Goal: Transaction & Acquisition: Book appointment/travel/reservation

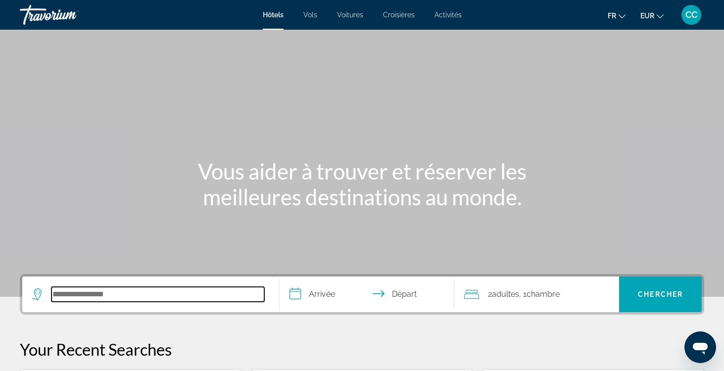
click at [181, 294] on input "Search hotel destination" at bounding box center [157, 294] width 213 height 15
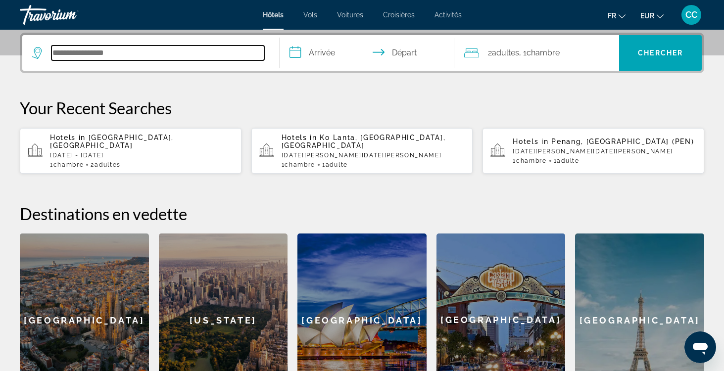
scroll to position [242, 0]
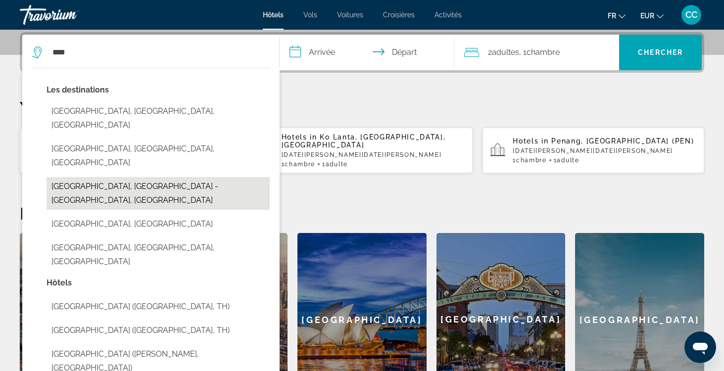
click at [185, 177] on button "[GEOGRAPHIC_DATA], [GEOGRAPHIC_DATA] - [GEOGRAPHIC_DATA], [GEOGRAPHIC_DATA]" at bounding box center [157, 193] width 223 height 33
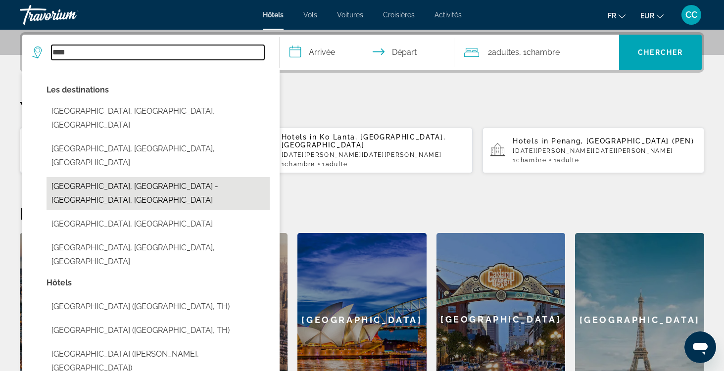
type input "**********"
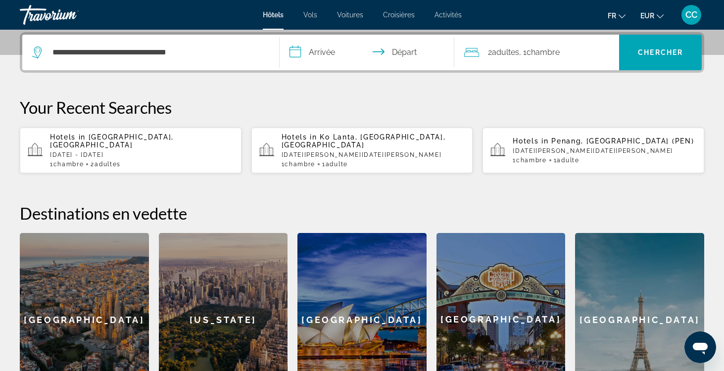
click at [336, 54] on input "**********" at bounding box center [368, 54] width 179 height 39
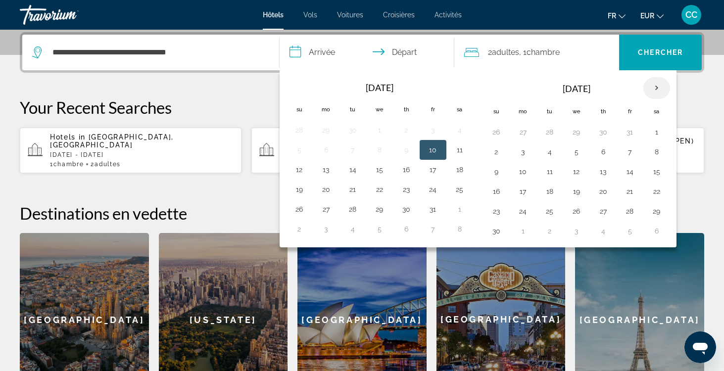
click at [658, 89] on th "Next month" at bounding box center [656, 88] width 27 height 22
click at [658, 90] on th "Next month" at bounding box center [656, 88] width 27 height 22
click at [433, 171] on button "16" at bounding box center [433, 172] width 16 height 14
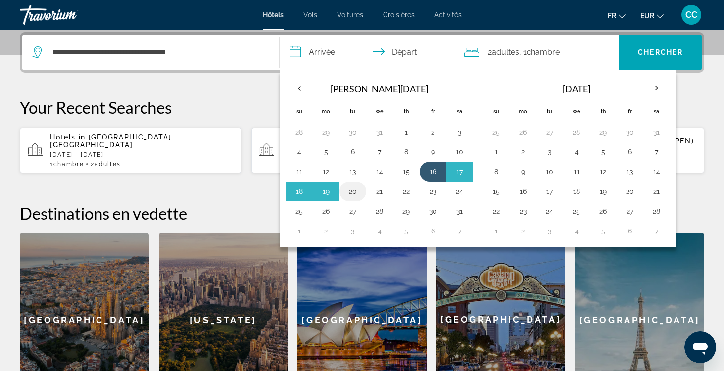
click at [353, 189] on button "20" at bounding box center [353, 191] width 16 height 14
type input "**********"
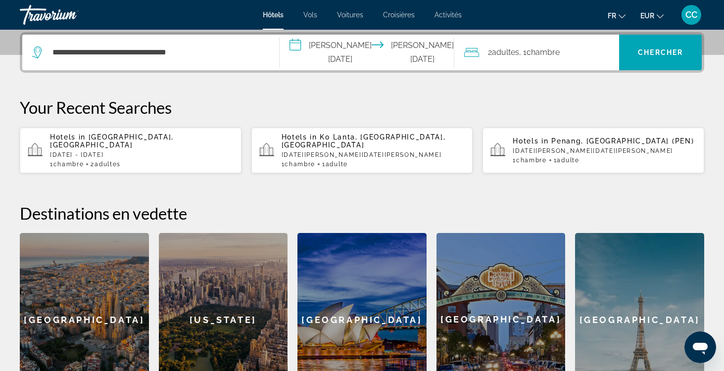
click at [526, 56] on span ", 1 Chambre pièces" at bounding box center [539, 52] width 41 height 14
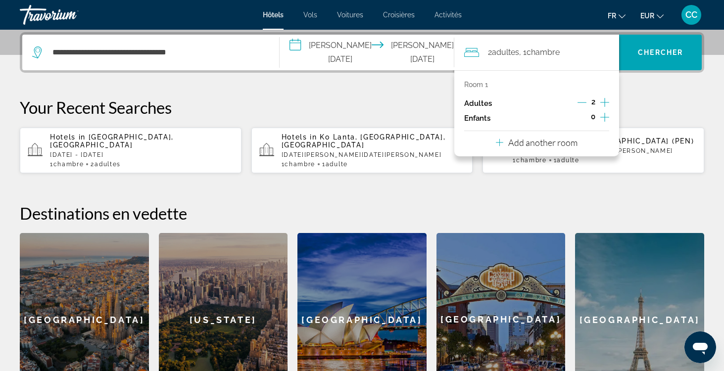
click at [582, 102] on icon "Decrement adults" at bounding box center [581, 102] width 9 height 9
click at [648, 51] on span "Chercher" at bounding box center [659, 52] width 45 height 8
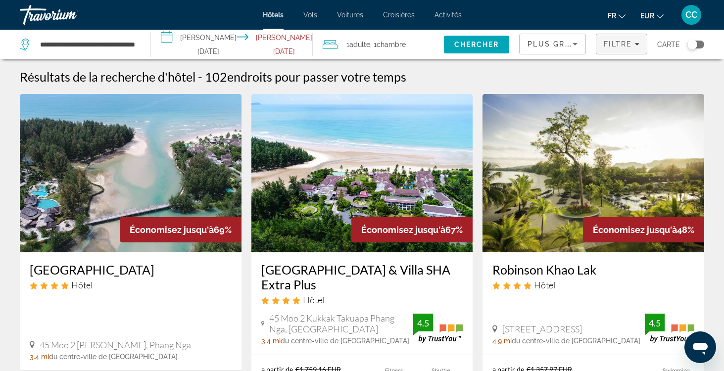
click at [633, 49] on span "Filters" at bounding box center [621, 44] width 50 height 24
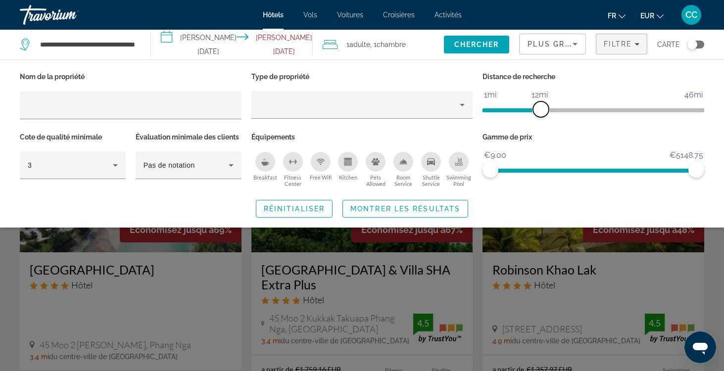
drag, startPoint x: 620, startPoint y: 108, endPoint x: 541, endPoint y: 110, distance: 79.2
click at [541, 110] on span "ngx-slider" at bounding box center [541, 109] width 16 height 16
click at [447, 205] on span "Montrer les résultats" at bounding box center [405, 209] width 110 height 8
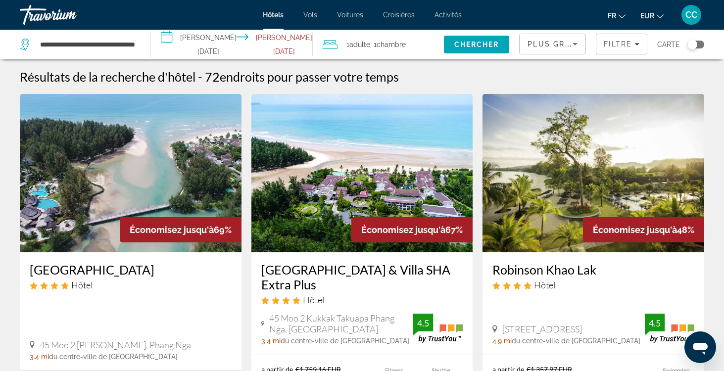
click at [699, 43] on div "Toggle map" at bounding box center [695, 45] width 17 height 8
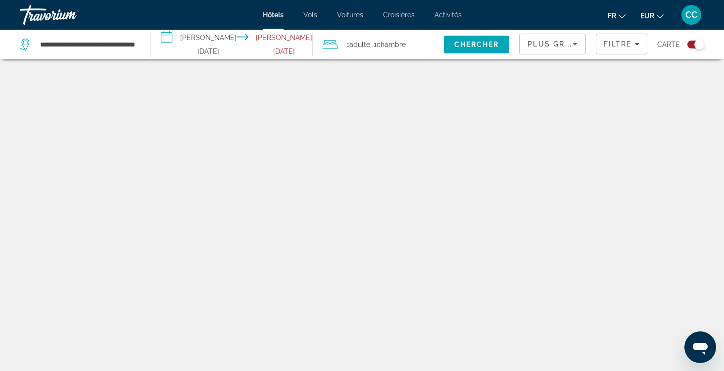
scroll to position [59, 0]
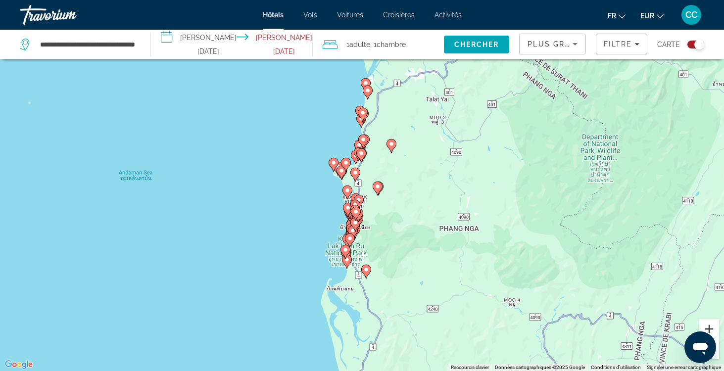
click at [708, 327] on button "Zoom avant" at bounding box center [709, 329] width 20 height 20
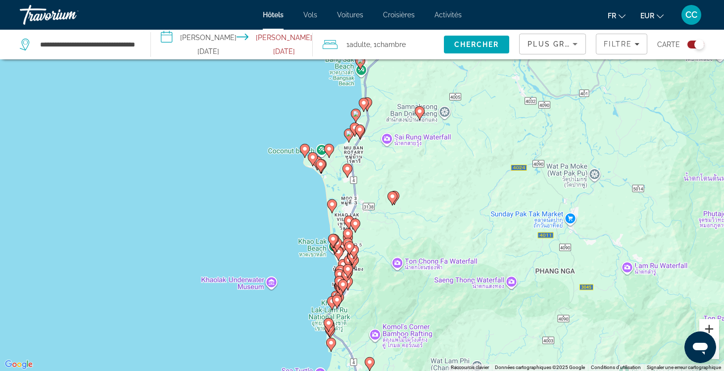
click at [708, 327] on button "Zoom avant" at bounding box center [709, 329] width 20 height 20
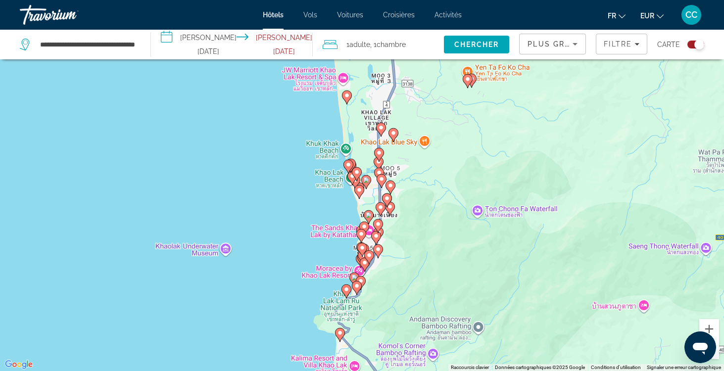
drag, startPoint x: 457, startPoint y: 316, endPoint x: 502, endPoint y: 177, distance: 146.1
click at [502, 177] on div "Pour activer le glissement avec le clavier, appuyez sur Alt+Entrée. Une fois ce…" at bounding box center [362, 185] width 724 height 371
click at [718, 359] on div "Pour activer le glissement avec le clavier, appuyez sur Alt+Entrée. Une fois ce…" at bounding box center [362, 185] width 724 height 371
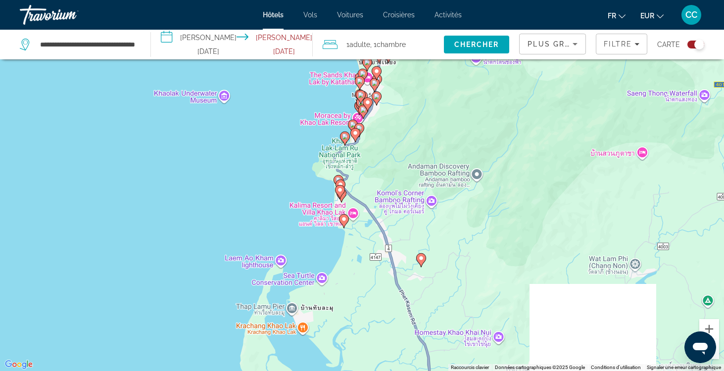
drag, startPoint x: 587, startPoint y: 305, endPoint x: 584, endPoint y: 145, distance: 159.8
click at [584, 145] on div "Pour activer le glissement avec le clavier, appuyez sur Alt+Entrée. Une fois ce…" at bounding box center [362, 185] width 724 height 371
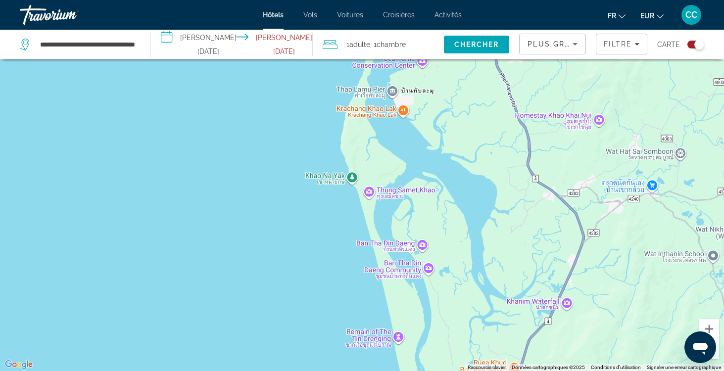
drag, startPoint x: 436, startPoint y: 283, endPoint x: 539, endPoint y: 68, distance: 238.5
click at [539, 68] on div "Pour activer le glissement avec le clavier, appuyez sur Alt+Entrée. Une fois ce…" at bounding box center [362, 185] width 724 height 371
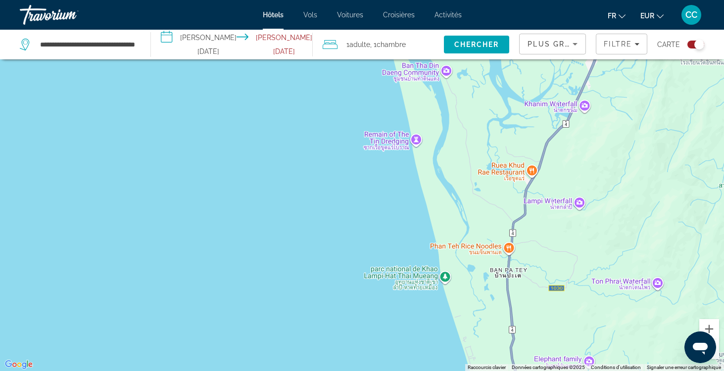
drag, startPoint x: 475, startPoint y: 280, endPoint x: 493, endPoint y: 82, distance: 199.6
click at [493, 82] on div "Pour activer le glissement avec le clavier, appuyez sur Alt+Entrée. Une fois ce…" at bounding box center [362, 185] width 724 height 371
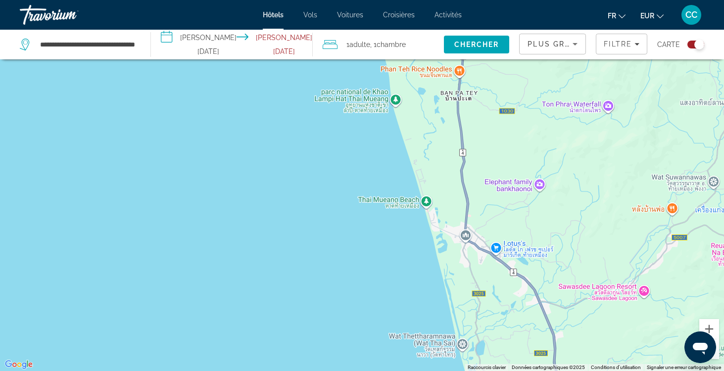
drag, startPoint x: 483, startPoint y: 288, endPoint x: 433, endPoint y: 110, distance: 185.3
click at [433, 110] on div "Main content" at bounding box center [362, 185] width 724 height 371
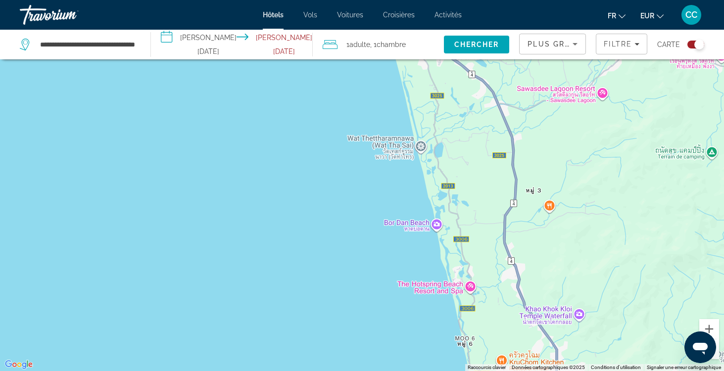
drag, startPoint x: 445, startPoint y: 226, endPoint x: 403, endPoint y: 26, distance: 204.8
click at [403, 26] on div "**********" at bounding box center [362, 126] width 724 height 371
click at [689, 44] on div "Toggle map" at bounding box center [695, 45] width 17 height 8
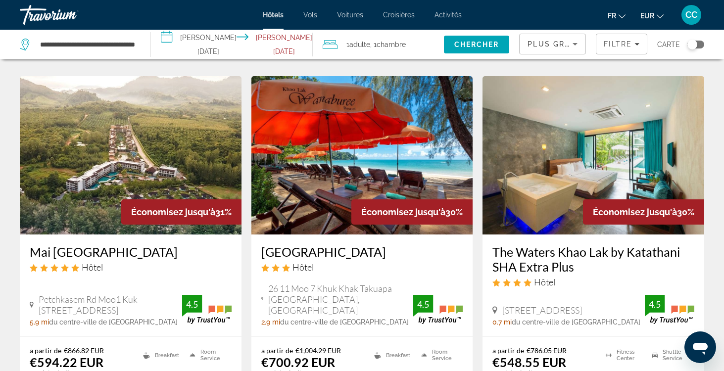
scroll to position [819, 0]
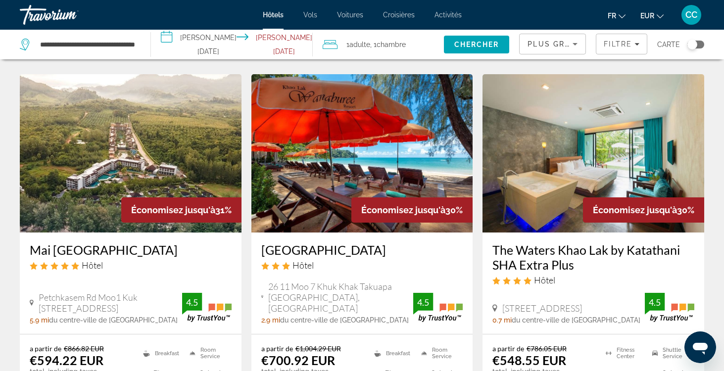
click at [698, 44] on div "Toggle map" at bounding box center [695, 45] width 17 height 8
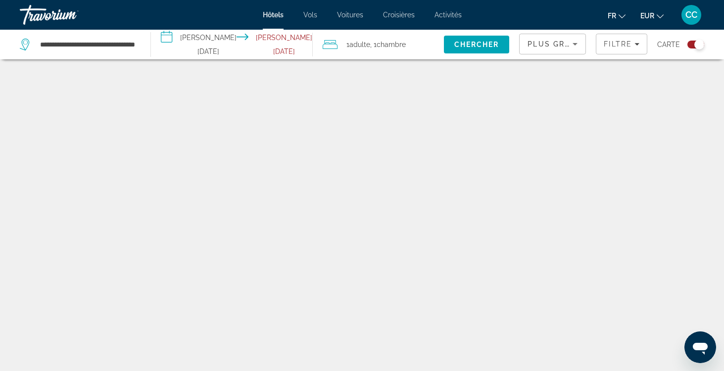
scroll to position [59, 0]
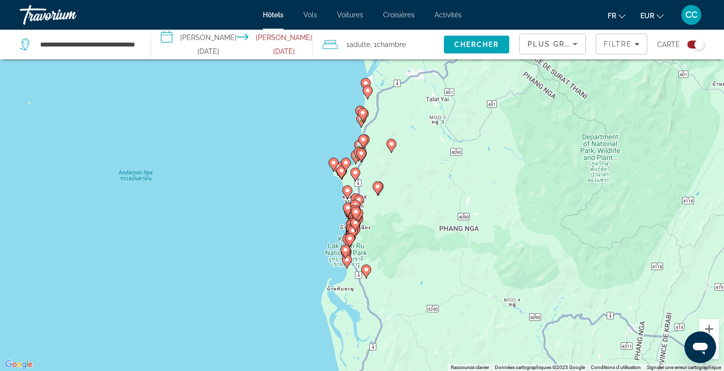
click at [715, 355] on button "Zoom arrière" at bounding box center [709, 349] width 20 height 20
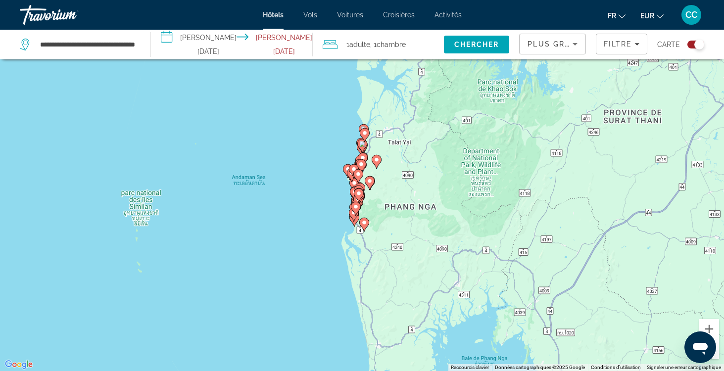
click at [715, 355] on button "Zoom arrière" at bounding box center [709, 349] width 20 height 20
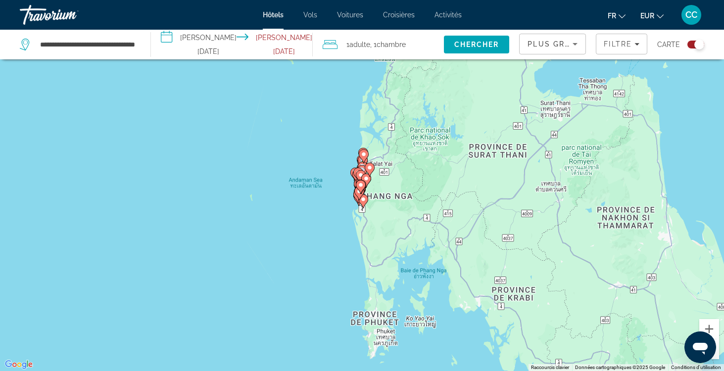
click at [688, 43] on div "Toggle map" at bounding box center [695, 45] width 17 height 8
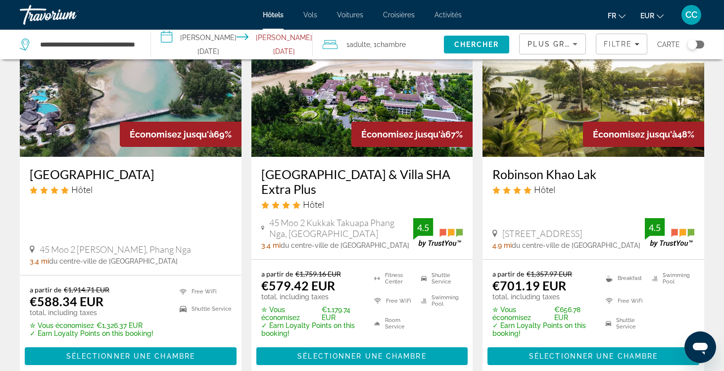
scroll to position [98, 0]
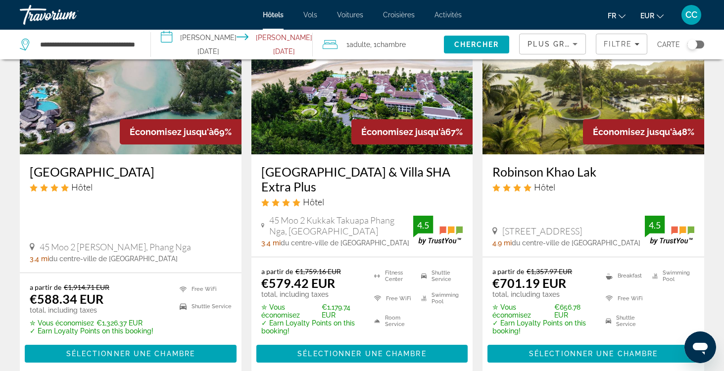
click at [312, 184] on h3 "[GEOGRAPHIC_DATA] & Villa SHA Extra Plus" at bounding box center [362, 179] width 202 height 30
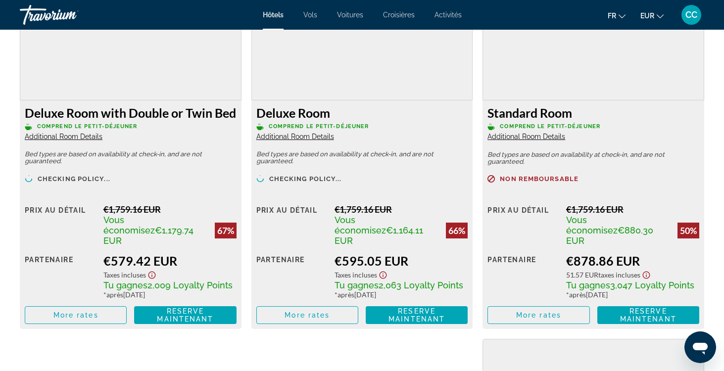
scroll to position [1421, 0]
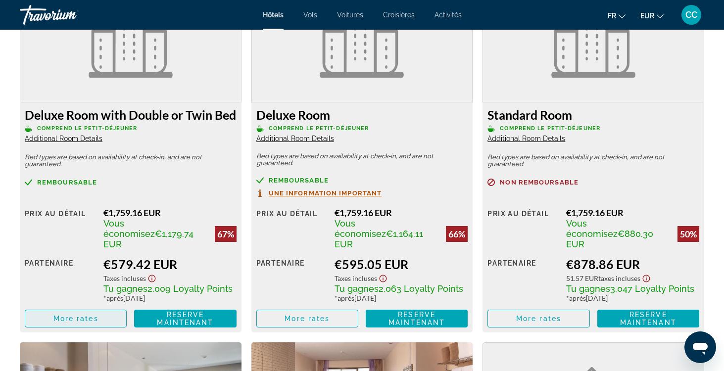
click at [105, 320] on span "Main content" at bounding box center [75, 319] width 101 height 24
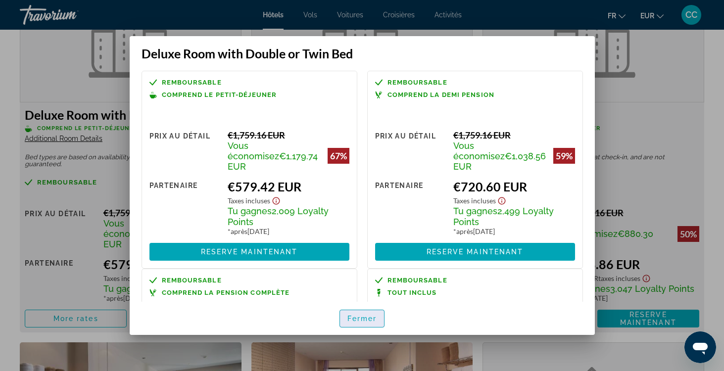
click at [346, 316] on span "button" at bounding box center [362, 319] width 45 height 24
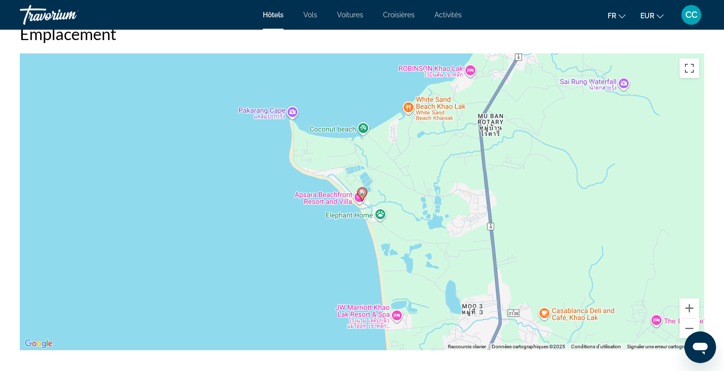
scroll to position [941, 0]
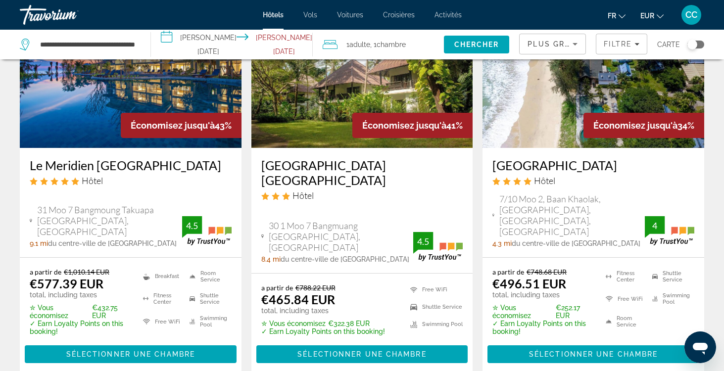
scroll to position [501, 0]
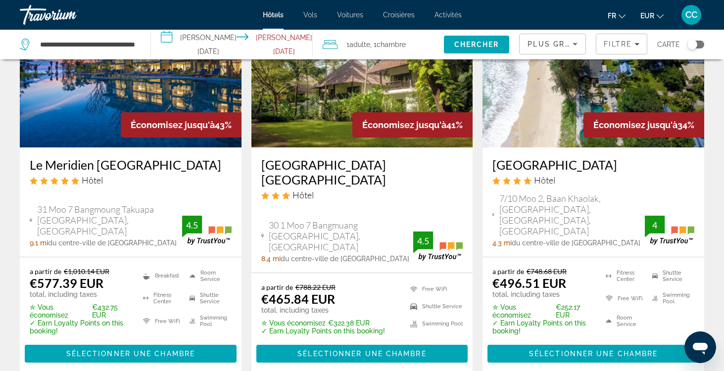
click at [178, 168] on h3 "Le Meridien [GEOGRAPHIC_DATA]" at bounding box center [131, 164] width 202 height 15
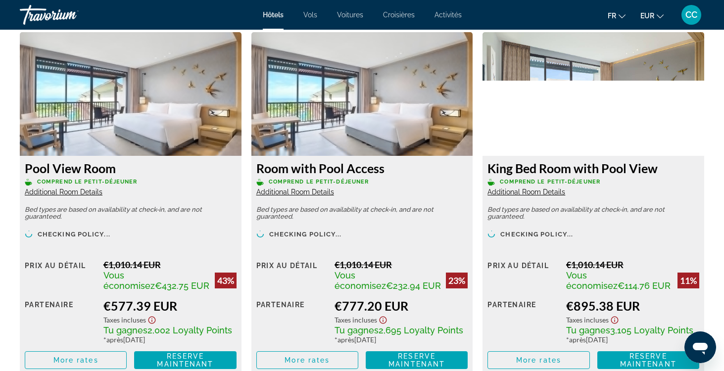
scroll to position [1376, 0]
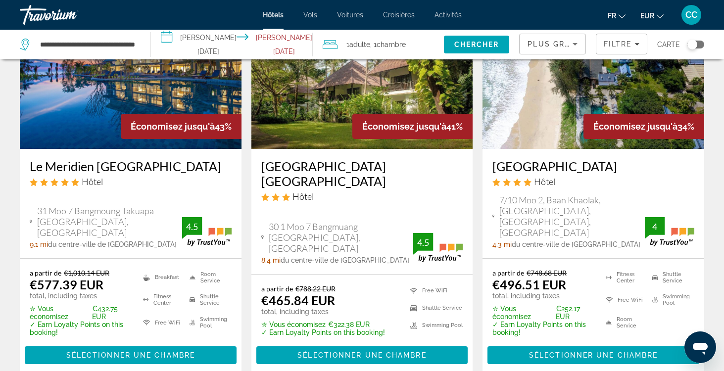
scroll to position [500, 0]
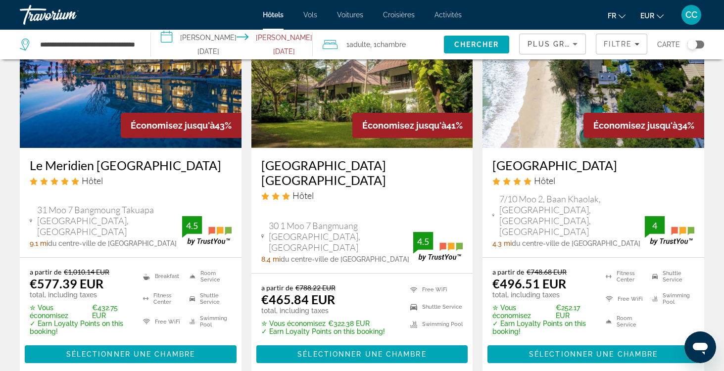
click at [322, 163] on h3 "[GEOGRAPHIC_DATA] [GEOGRAPHIC_DATA]" at bounding box center [362, 173] width 202 height 30
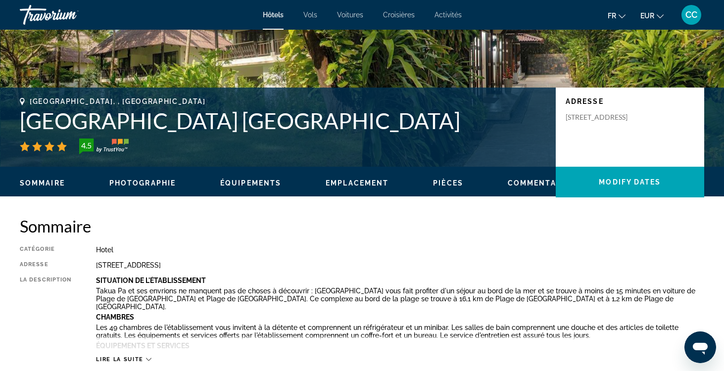
scroll to position [226, 0]
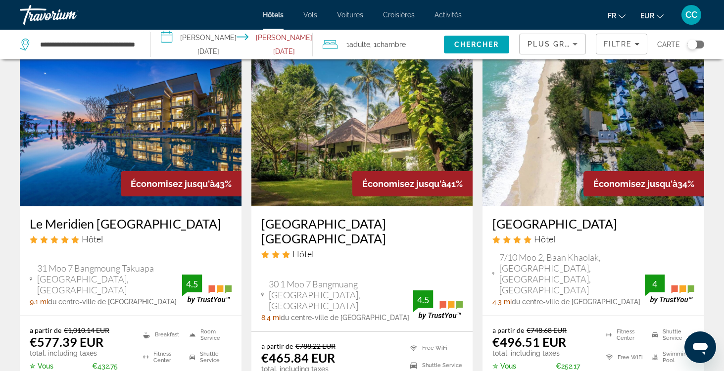
scroll to position [443, 0]
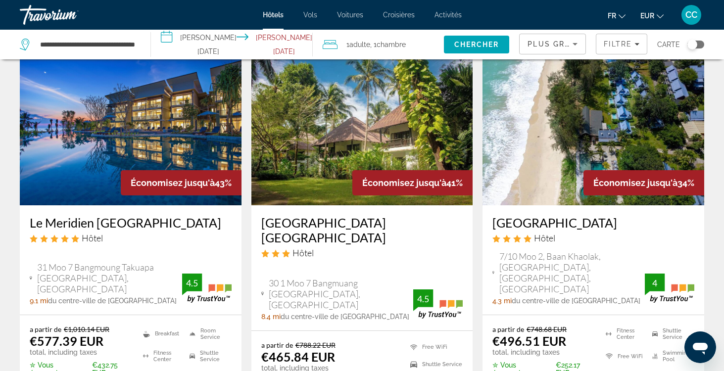
click at [546, 221] on h3 "[GEOGRAPHIC_DATA]" at bounding box center [593, 222] width 202 height 15
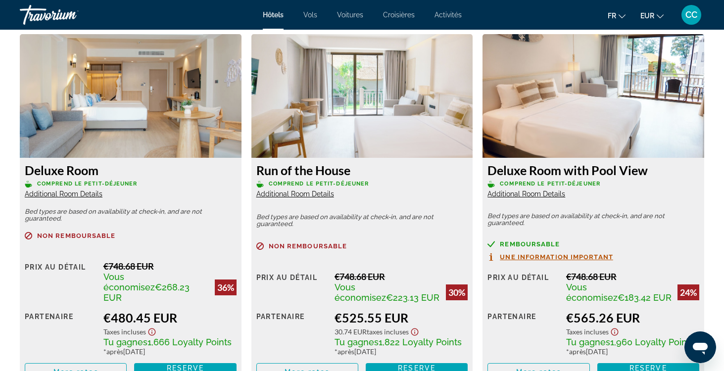
scroll to position [1368, 0]
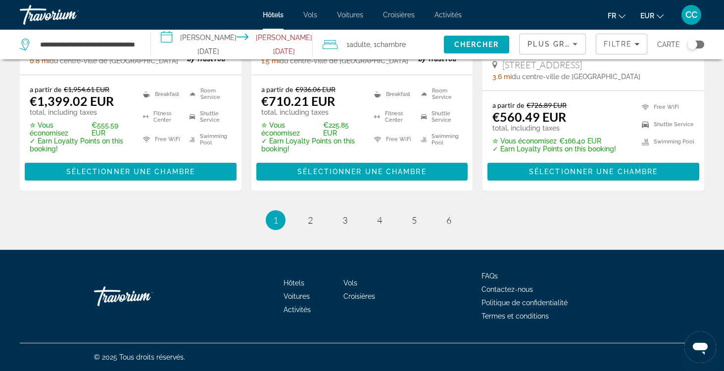
scroll to position [1476, 0]
click at [308, 216] on span "2" at bounding box center [310, 220] width 5 height 11
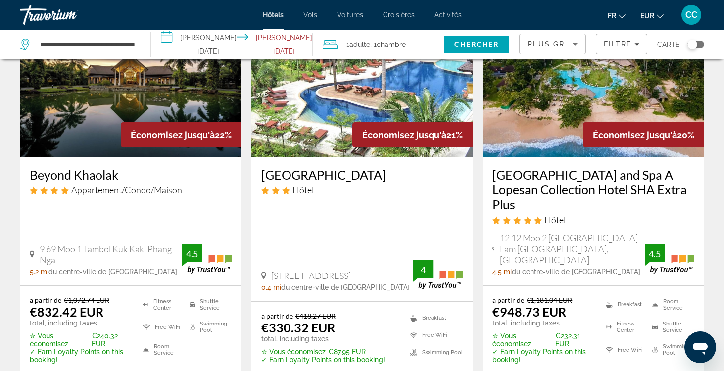
scroll to position [95, 0]
click at [317, 176] on h3 "[GEOGRAPHIC_DATA]" at bounding box center [362, 174] width 202 height 15
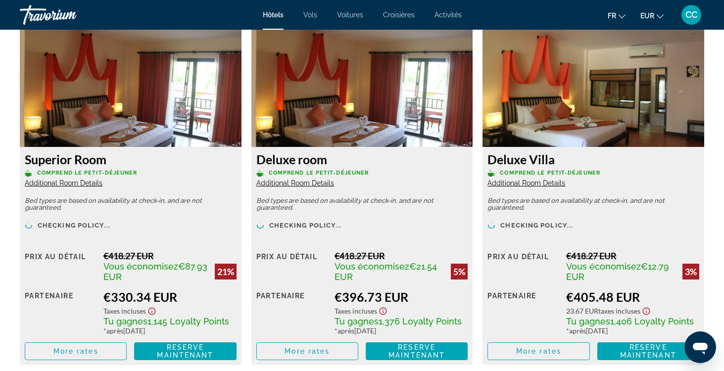
scroll to position [1396, 0]
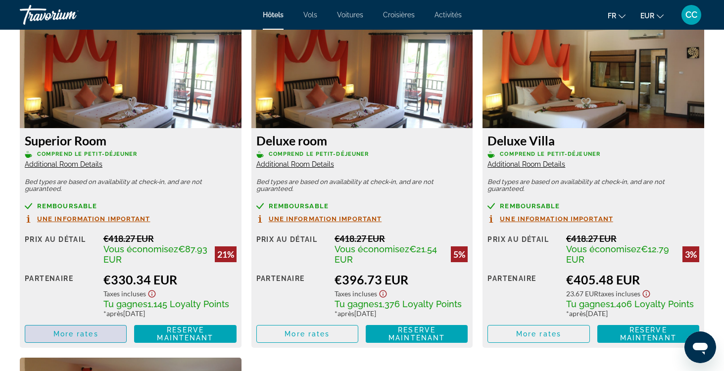
click at [105, 337] on span "Main content" at bounding box center [75, 334] width 101 height 24
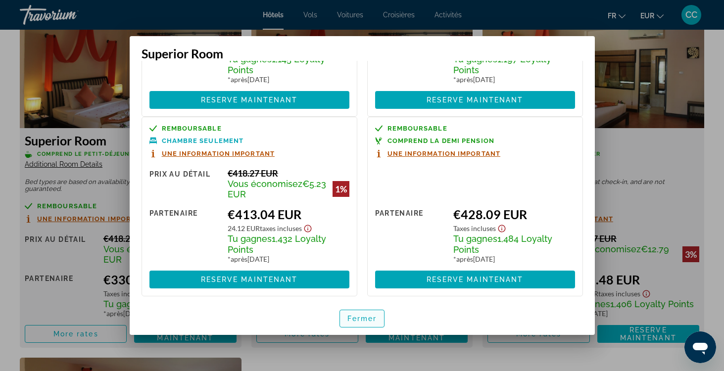
scroll to position [153, 0]
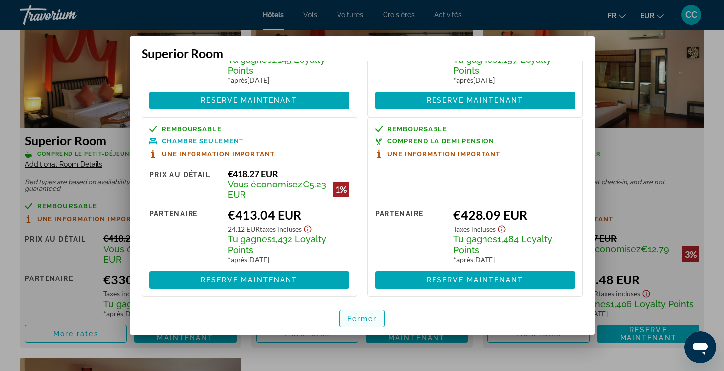
click at [349, 318] on span "Fermer" at bounding box center [362, 319] width 30 height 8
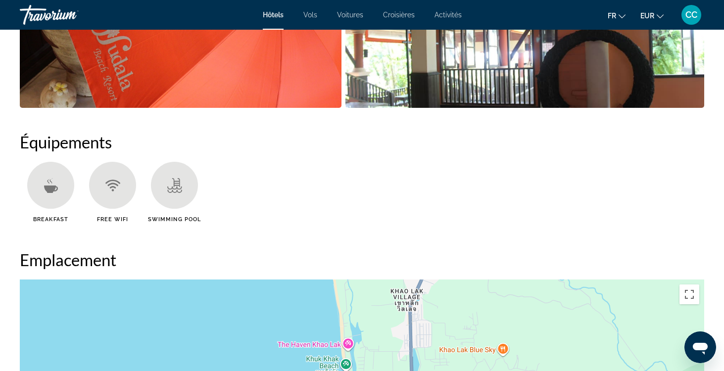
scroll to position [700, 0]
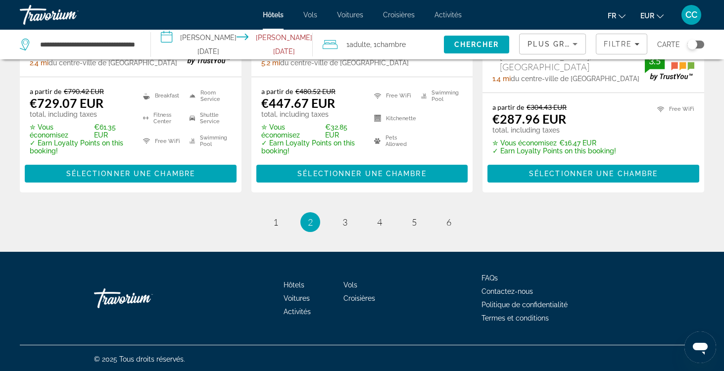
scroll to position [1458, 0]
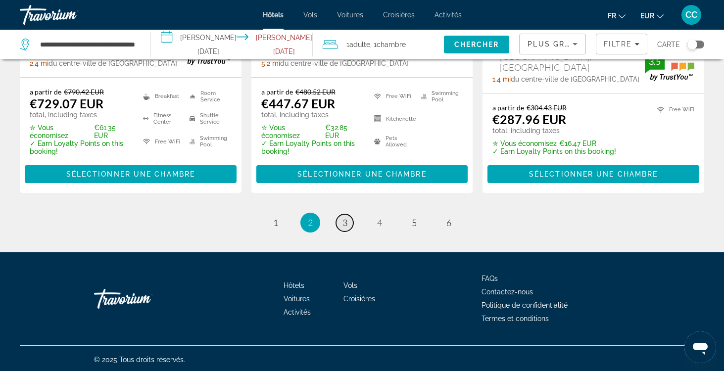
click at [343, 223] on span "3" at bounding box center [344, 222] width 5 height 11
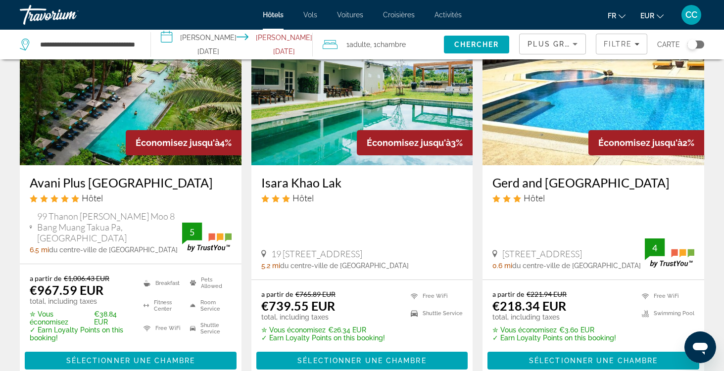
scroll to position [484, 0]
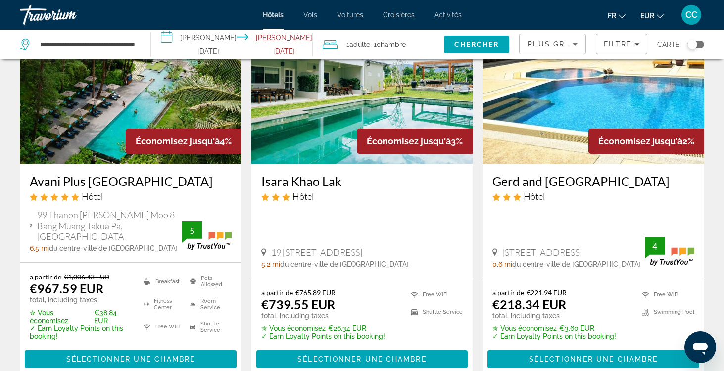
click at [519, 179] on h3 "Gerd and [GEOGRAPHIC_DATA]" at bounding box center [593, 181] width 202 height 15
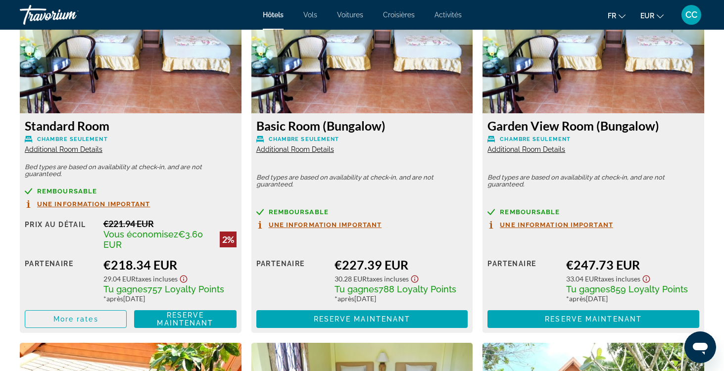
scroll to position [1411, 0]
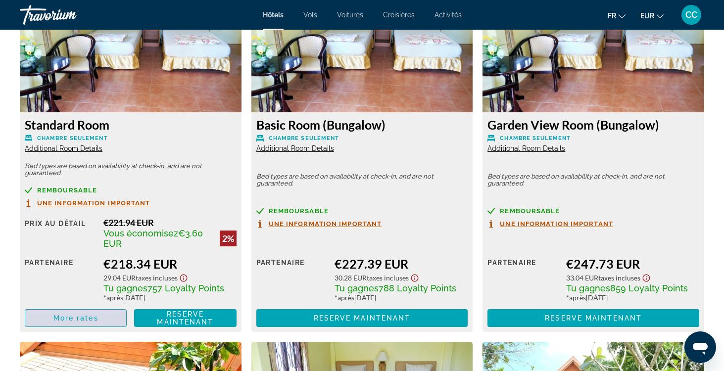
click at [118, 318] on span "Main content" at bounding box center [75, 318] width 101 height 24
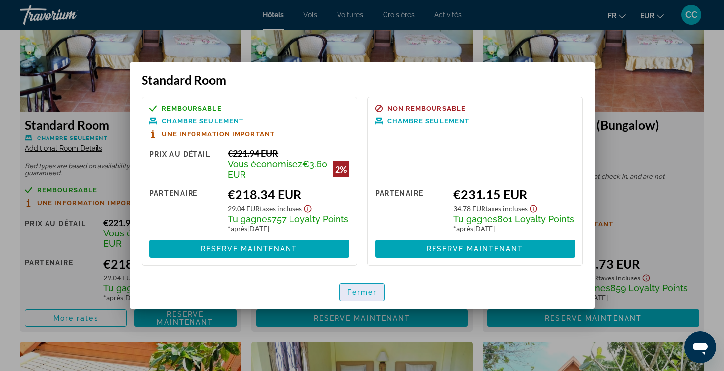
click at [364, 294] on span "Fermer" at bounding box center [362, 292] width 30 height 8
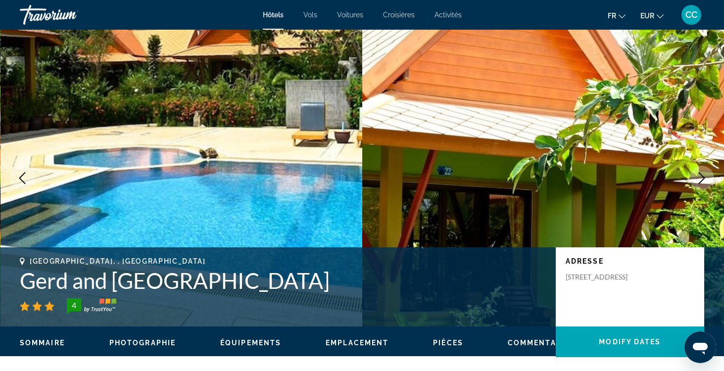
scroll to position [1411, 0]
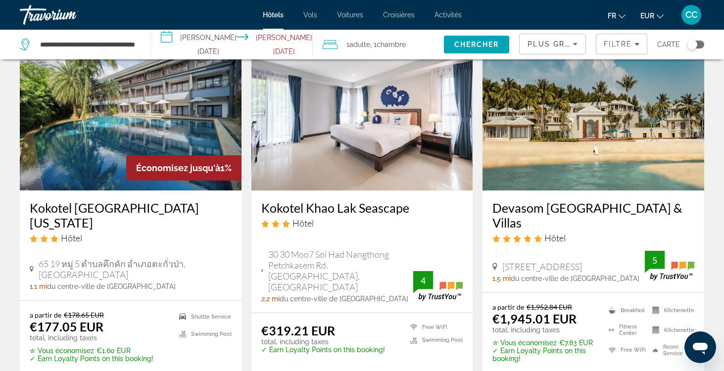
scroll to position [850, 0]
click at [336, 202] on h3 "Kokotel Khao Lak Seascape" at bounding box center [362, 207] width 202 height 15
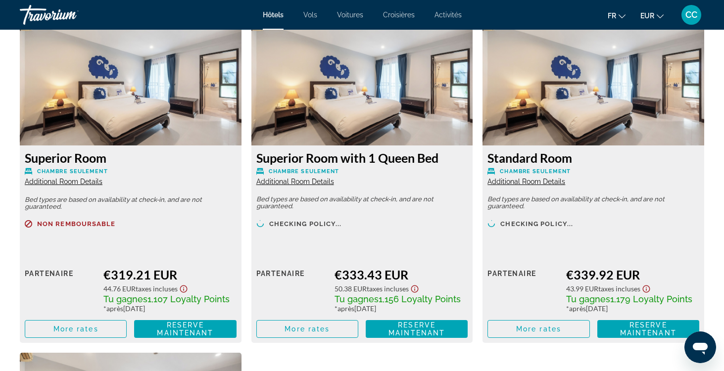
scroll to position [1377, 0]
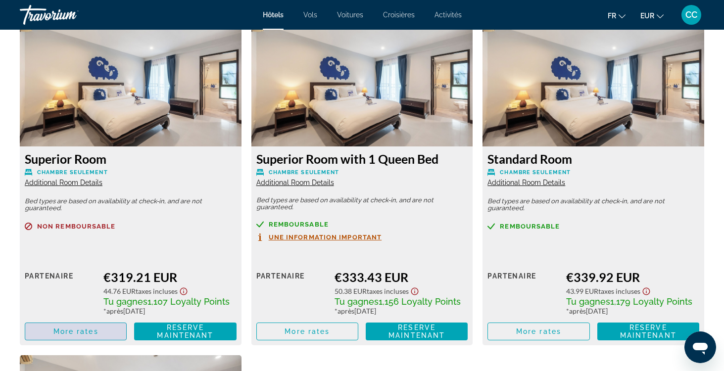
click at [74, 331] on span "More rates" at bounding box center [75, 331] width 45 height 8
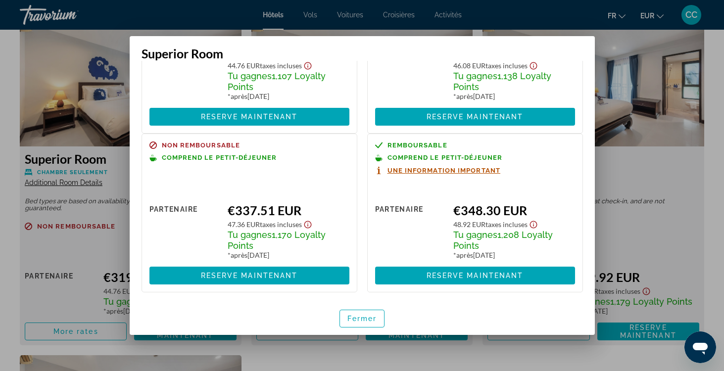
scroll to position [112, 0]
click at [363, 315] on span "Fermer" at bounding box center [362, 319] width 30 height 8
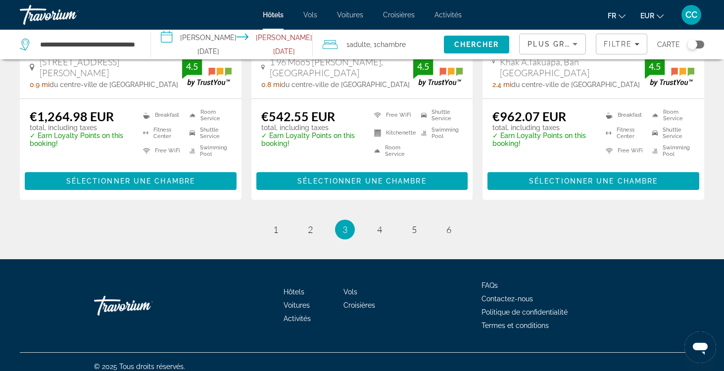
scroll to position [1431, 0]
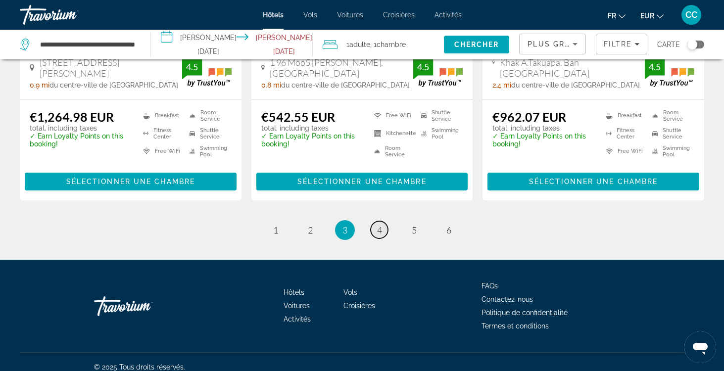
click at [375, 222] on link "page 4" at bounding box center [378, 229] width 17 height 17
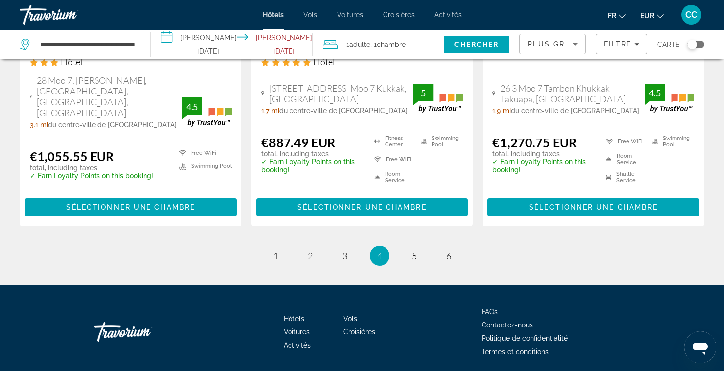
scroll to position [1375, 0]
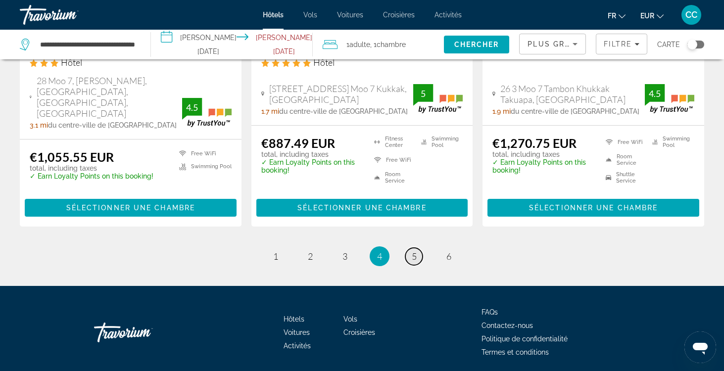
click at [412, 251] on span "5" at bounding box center [413, 256] width 5 height 11
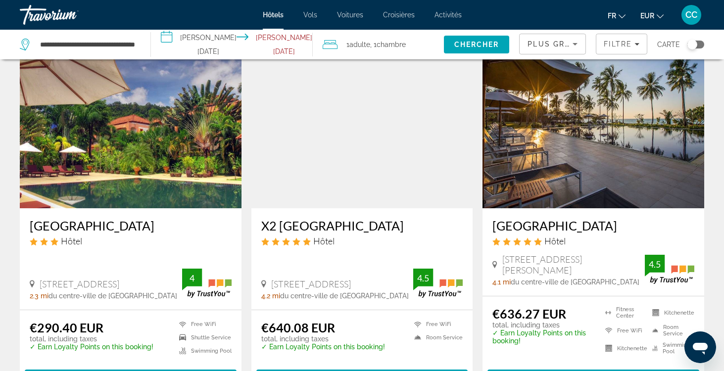
scroll to position [819, 0]
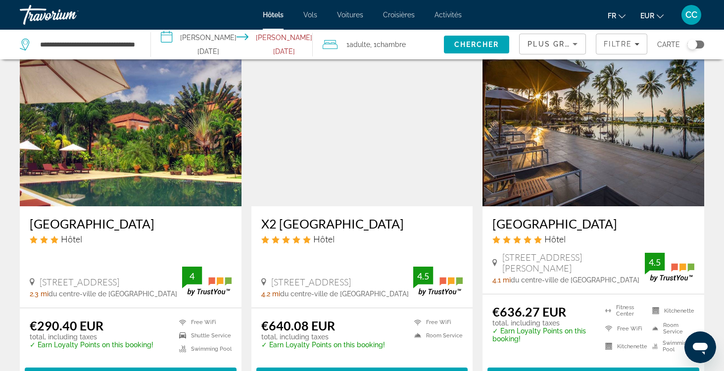
click at [144, 216] on h3 "[GEOGRAPHIC_DATA]" at bounding box center [131, 223] width 202 height 15
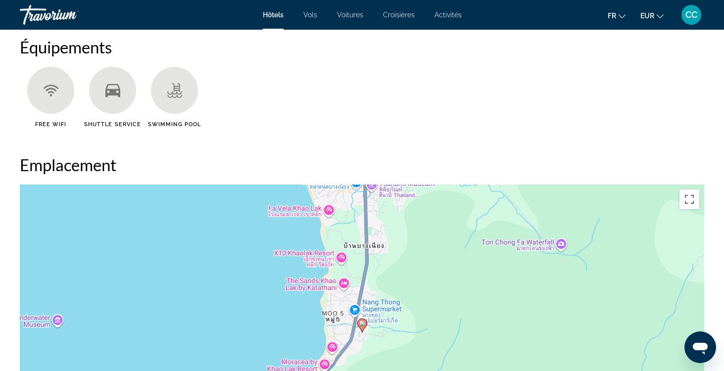
scroll to position [814, 0]
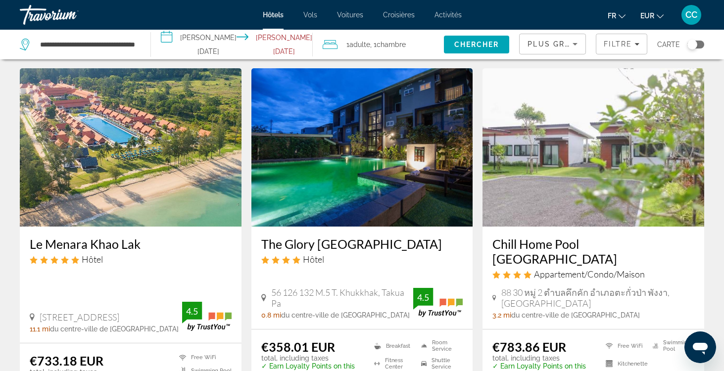
scroll to position [1169, 0]
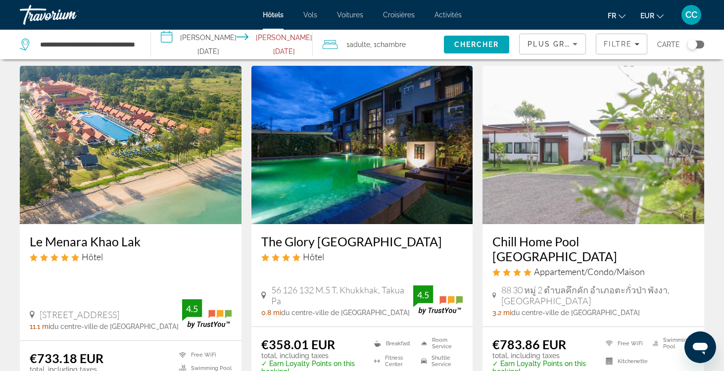
click at [309, 234] on h3 "The Glory [GEOGRAPHIC_DATA]" at bounding box center [362, 241] width 202 height 15
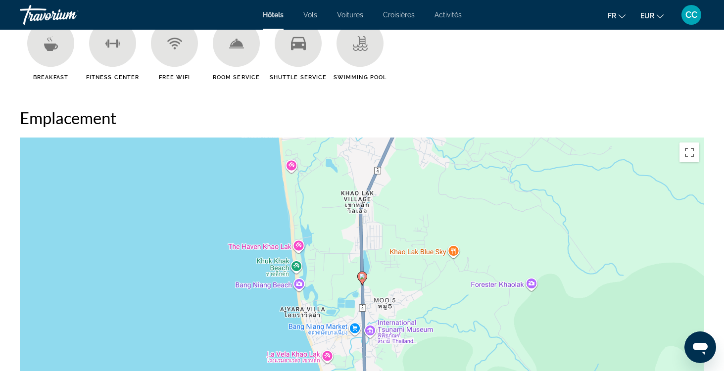
scroll to position [858, 0]
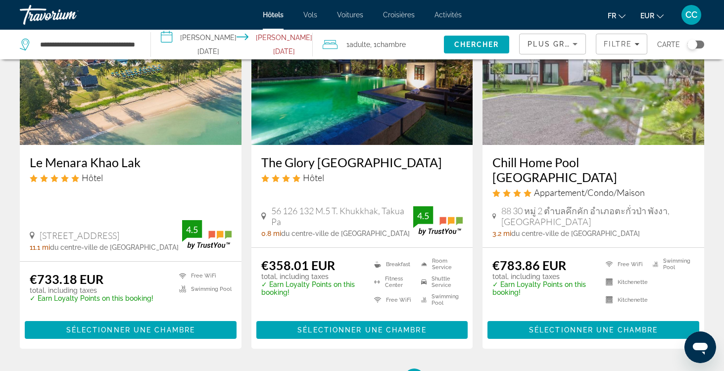
scroll to position [1248, 0]
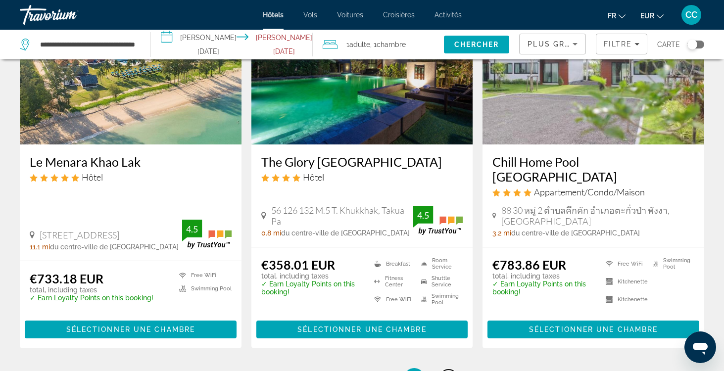
click at [447, 370] on span "6" at bounding box center [448, 377] width 5 height 11
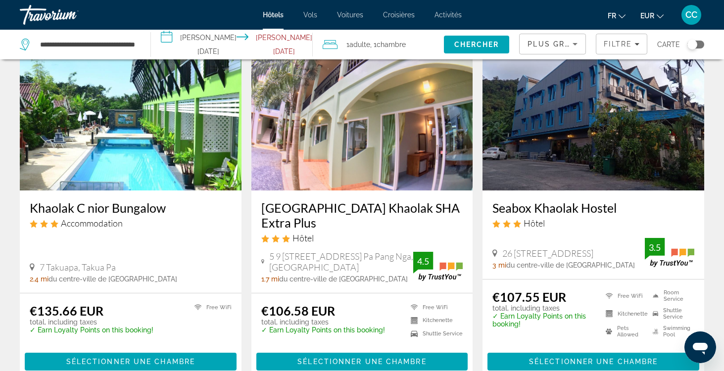
scroll to position [774, 0]
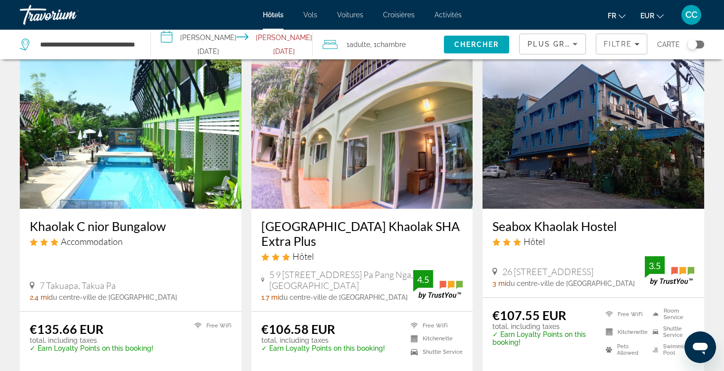
click at [331, 224] on h3 "[GEOGRAPHIC_DATA] Khaolak SHA Extra Plus" at bounding box center [362, 234] width 202 height 30
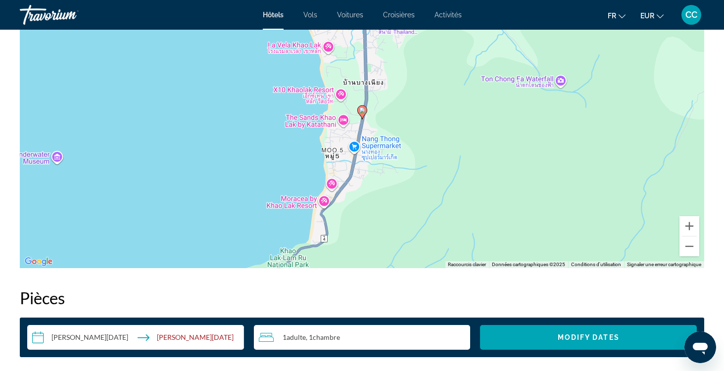
scroll to position [971, 0]
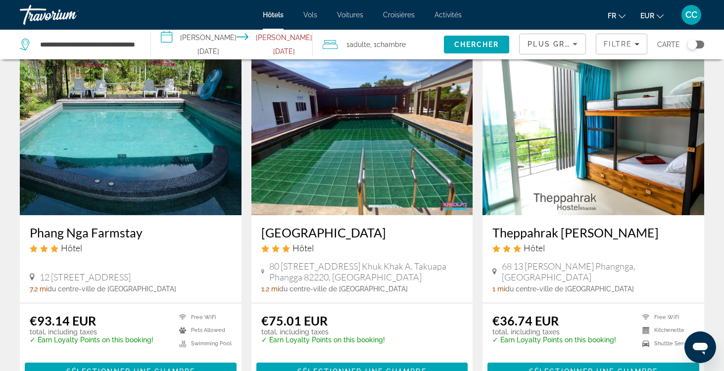
scroll to position [1138, 0]
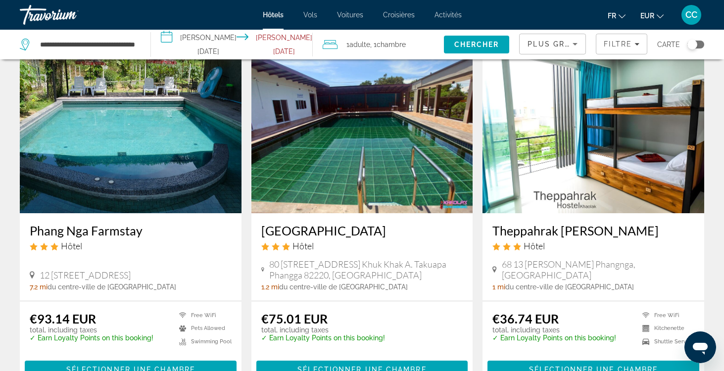
click at [120, 232] on h3 "Phang Nga Farmstay" at bounding box center [131, 230] width 202 height 15
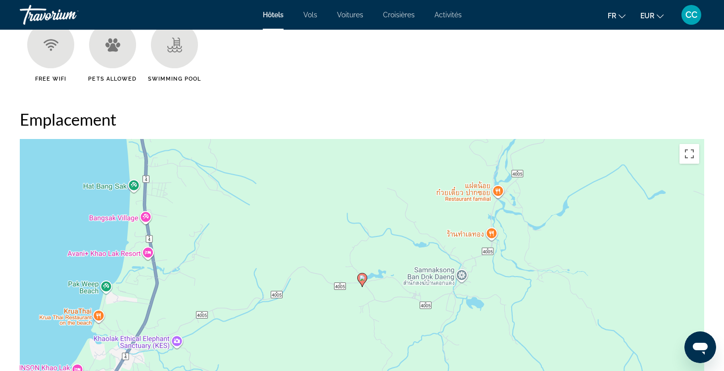
scroll to position [857, 0]
